Goal: Task Accomplishment & Management: Manage account settings

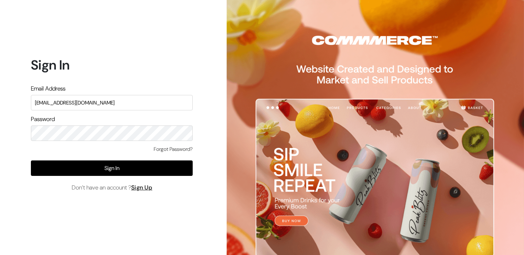
type input "[EMAIL_ADDRESS][DOMAIN_NAME]"
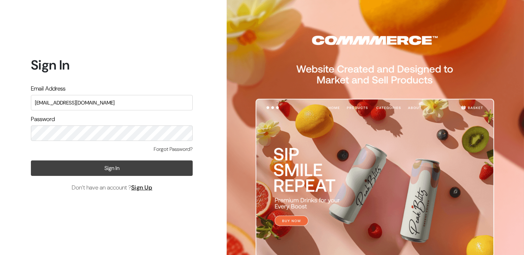
click at [105, 173] on button "Sign In" at bounding box center [112, 167] width 162 height 15
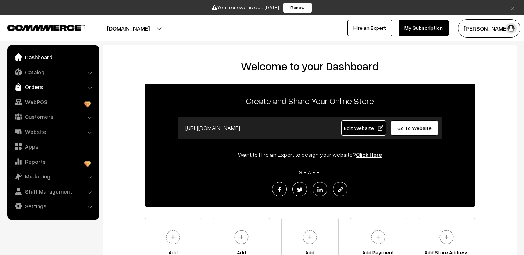
click at [41, 90] on link "Orders" at bounding box center [53, 86] width 88 height 13
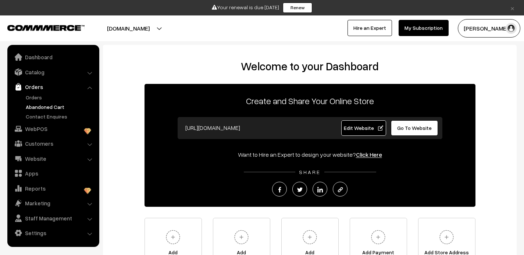
click at [44, 109] on link "Abandoned Cart" at bounding box center [60, 107] width 73 height 8
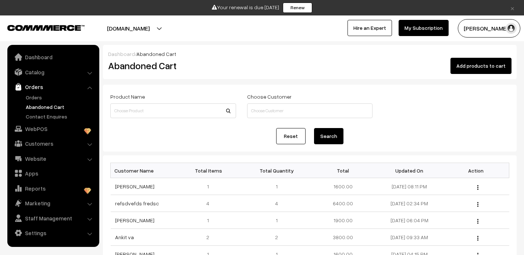
click at [418, 28] on link "My Subscription" at bounding box center [424, 28] width 50 height 16
